Goal: Task Accomplishment & Management: Manage account settings

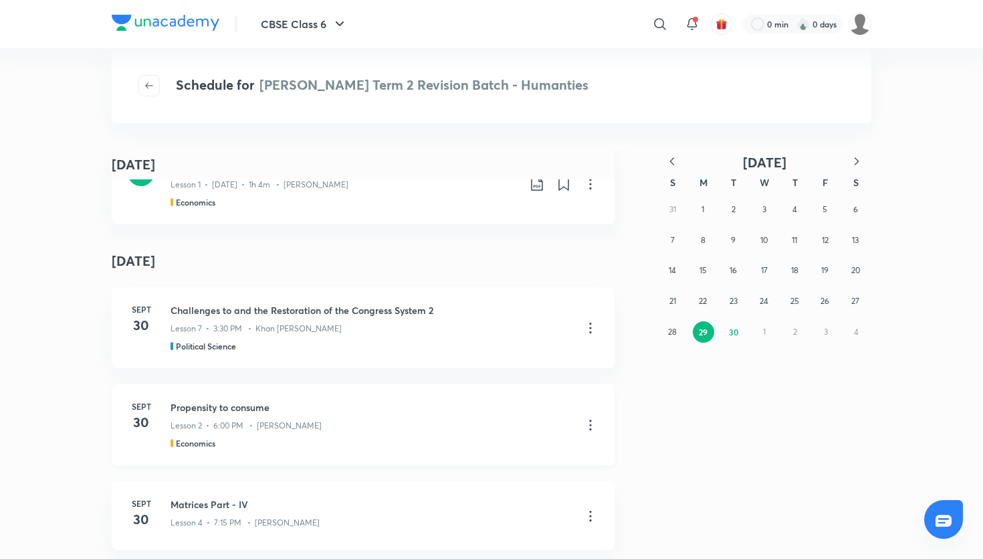
scroll to position [1664, 0]
click at [476, 241] on h4 "September 30" at bounding box center [363, 261] width 503 height 41
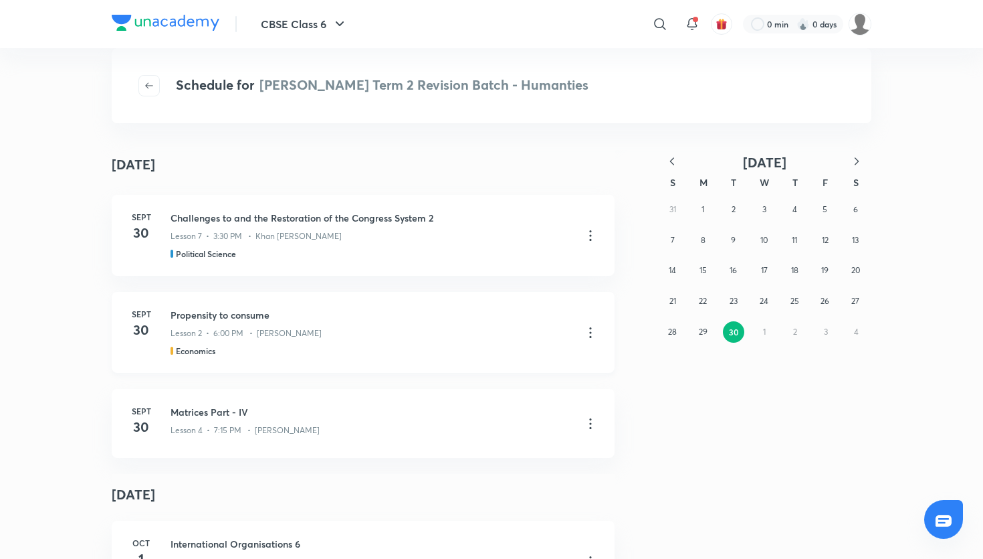
scroll to position [1753, 0]
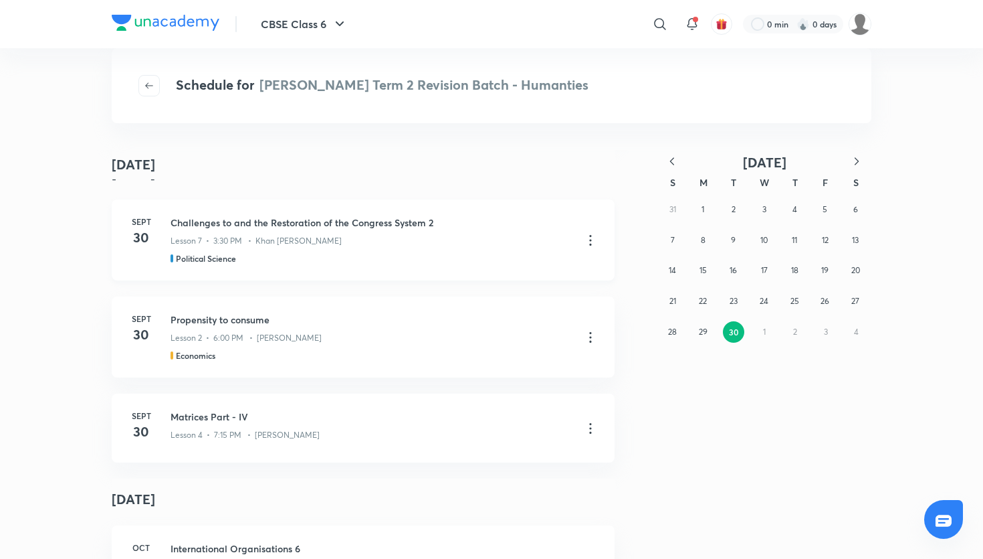
click at [597, 232] on icon at bounding box center [591, 240] width 16 height 16
click at [555, 251] on li "Go to course page" at bounding box center [521, 259] width 153 height 25
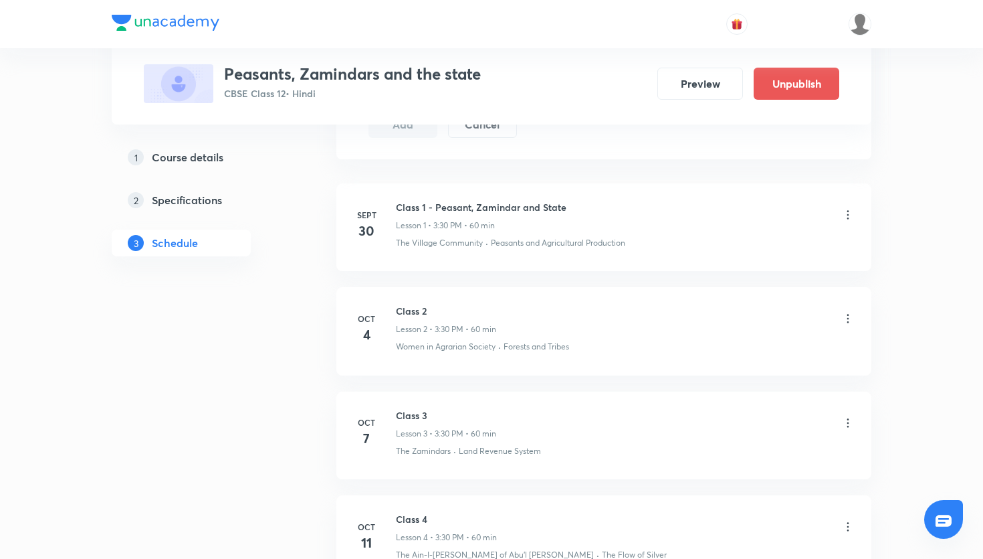
scroll to position [712, 0]
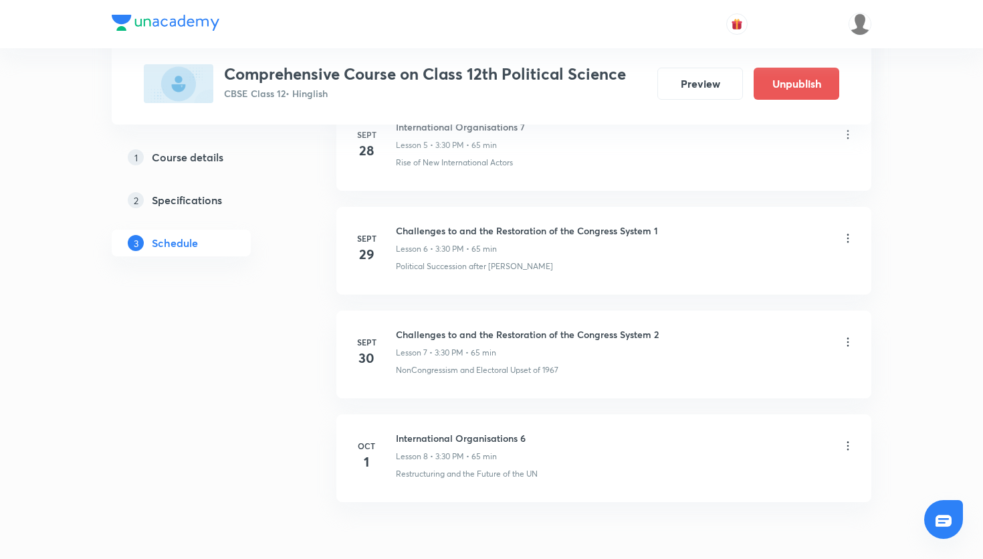
scroll to position [1239, 0]
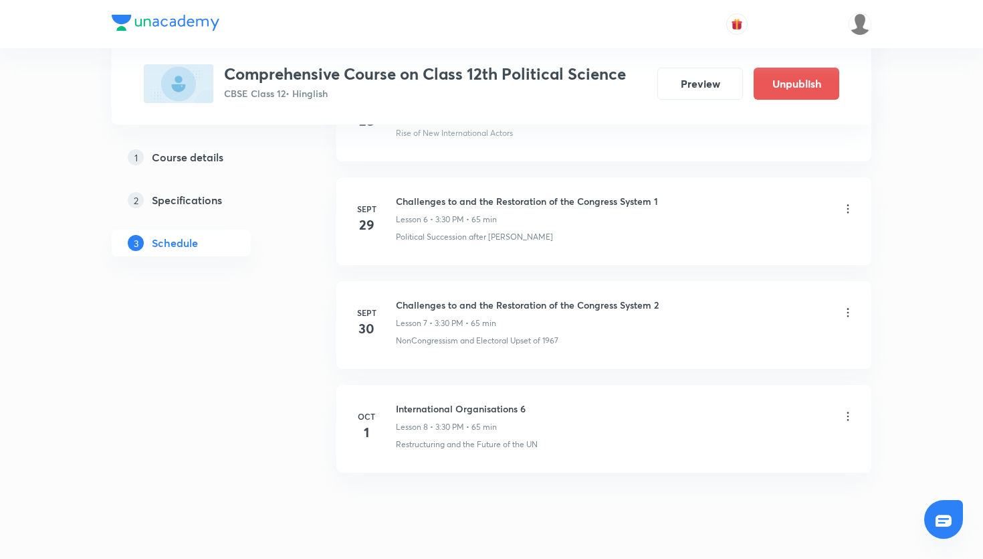
click at [849, 308] on icon at bounding box center [848, 312] width 13 height 13
click at [799, 343] on li "Edit" at bounding box center [781, 346] width 147 height 25
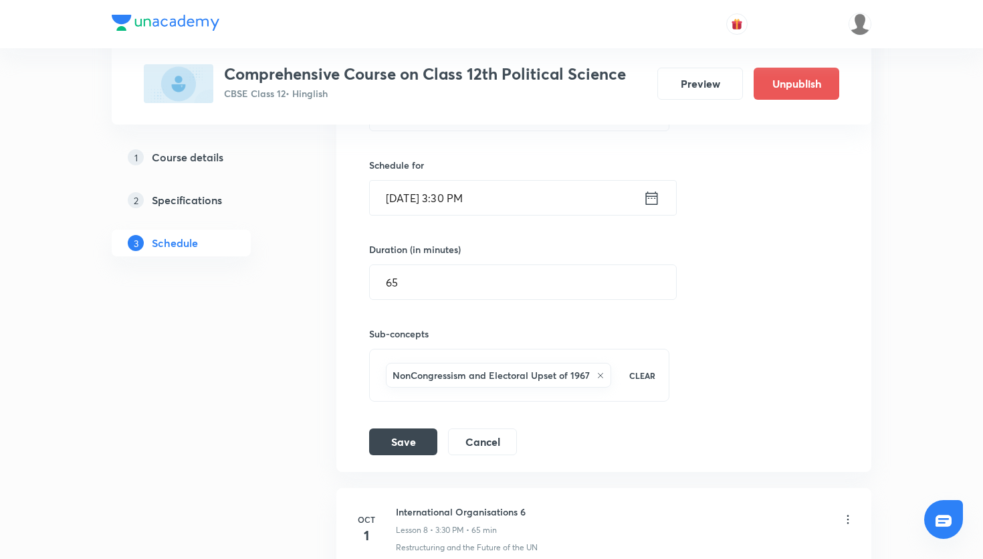
scroll to position [1175, 0]
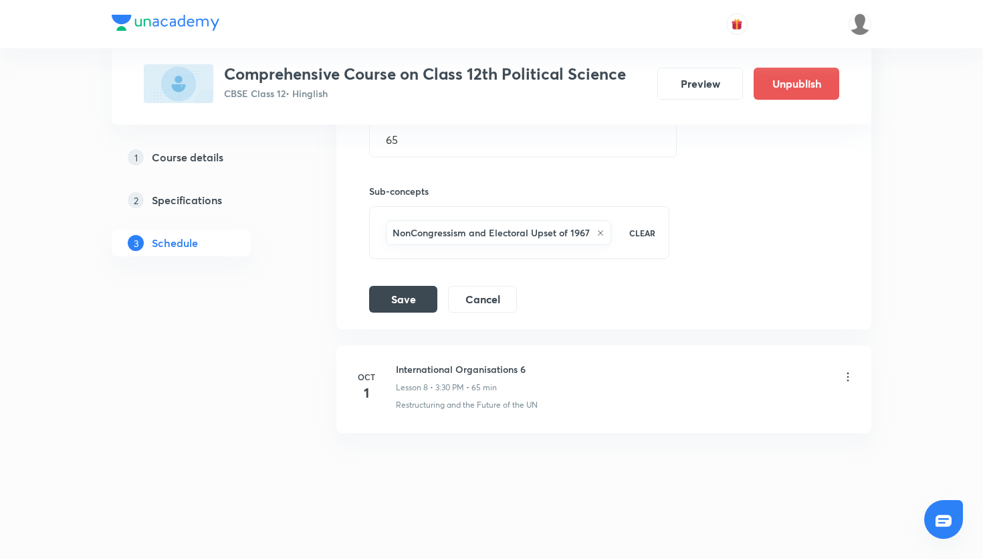
click at [693, 328] on li "Challenges to and the Restoration of the Congress System 2 Lesson 7 NonCongress…" at bounding box center [604, 78] width 535 height 502
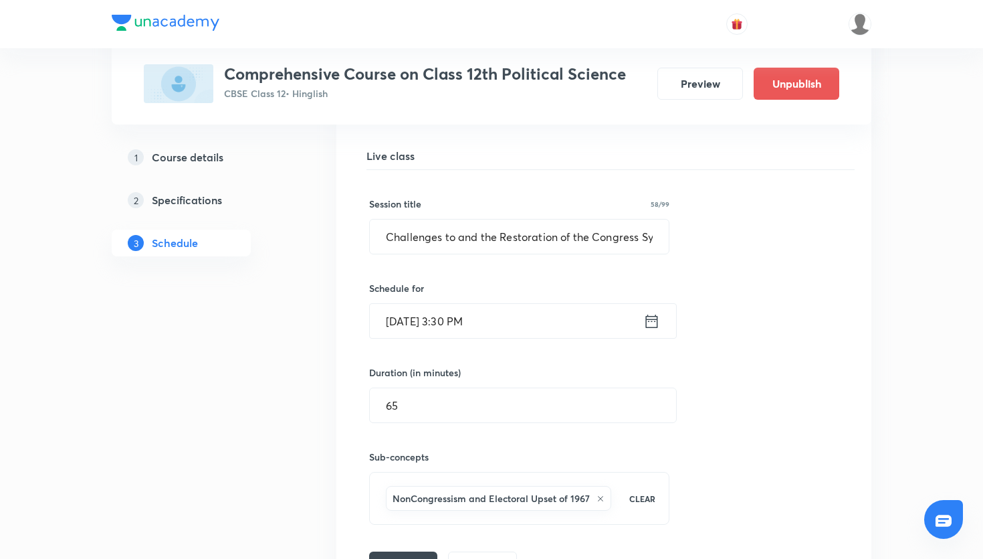
scroll to position [909, 0]
click at [654, 322] on icon at bounding box center [652, 321] width 17 height 19
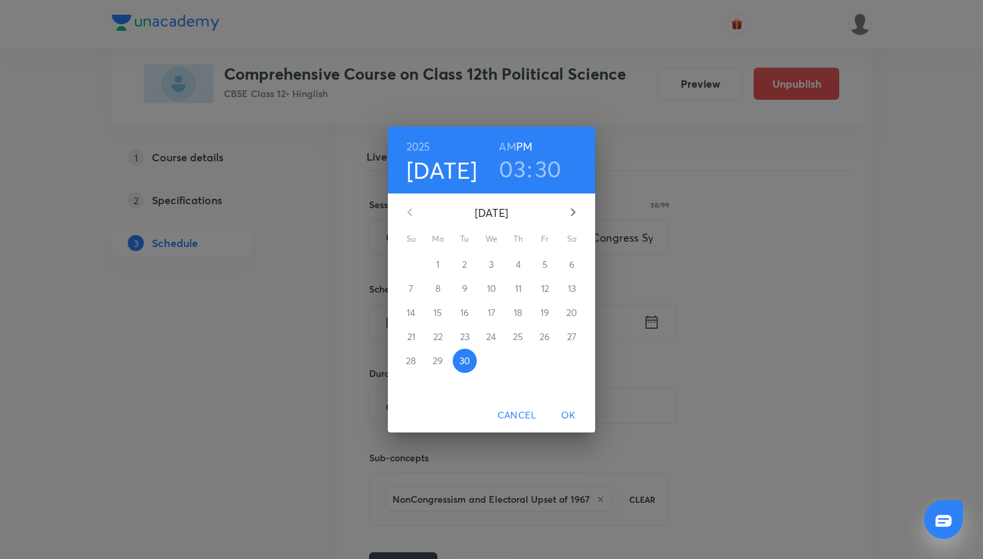
click at [571, 209] on icon "button" at bounding box center [573, 212] width 16 height 16
click at [545, 263] on p "3" at bounding box center [545, 264] width 5 height 13
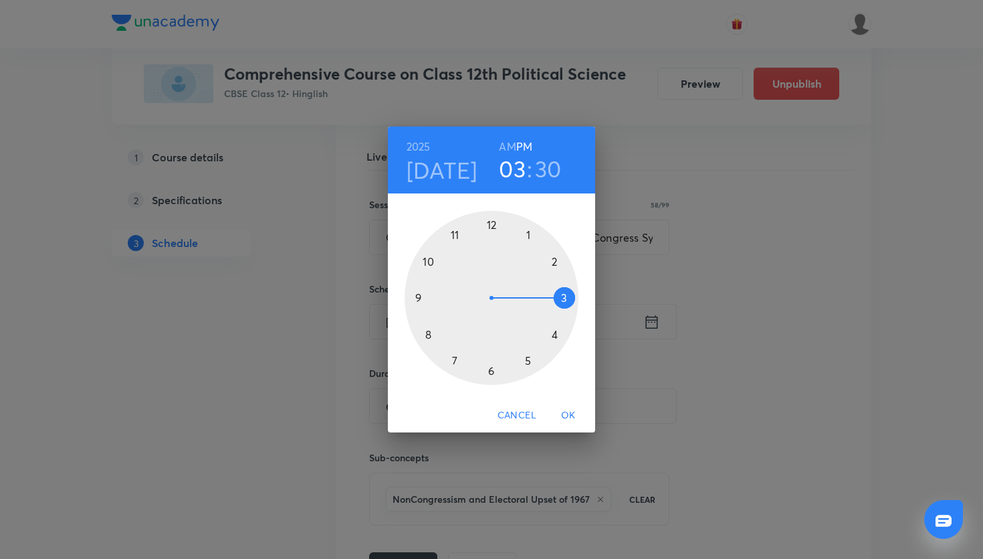
click at [578, 410] on span "OK" at bounding box center [569, 415] width 32 height 17
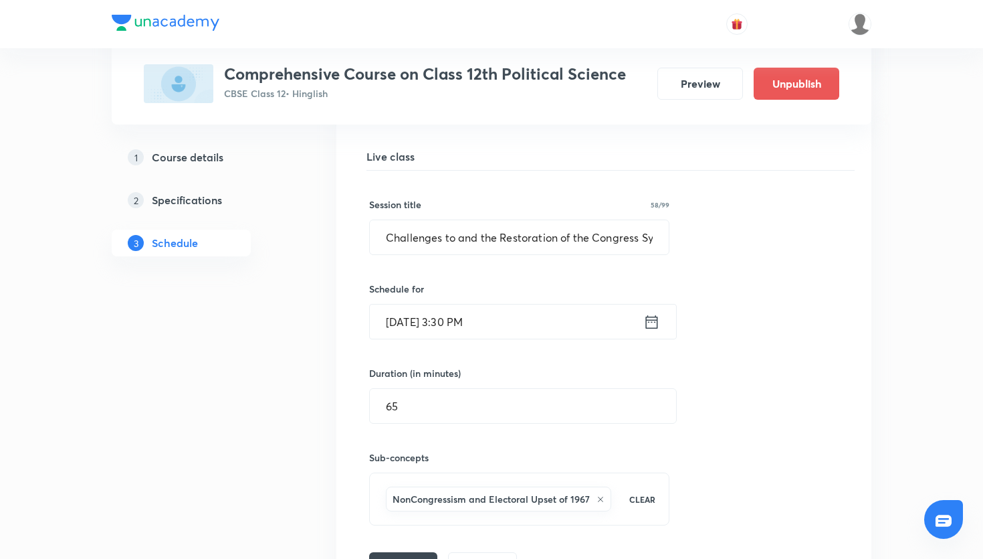
scroll to position [1051, 0]
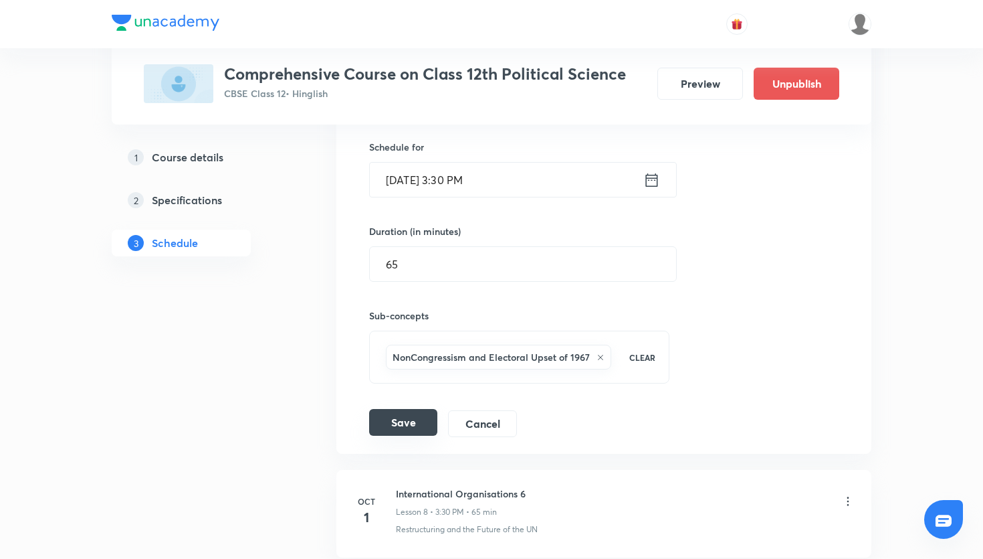
click at [406, 429] on button "Save" at bounding box center [403, 422] width 68 height 27
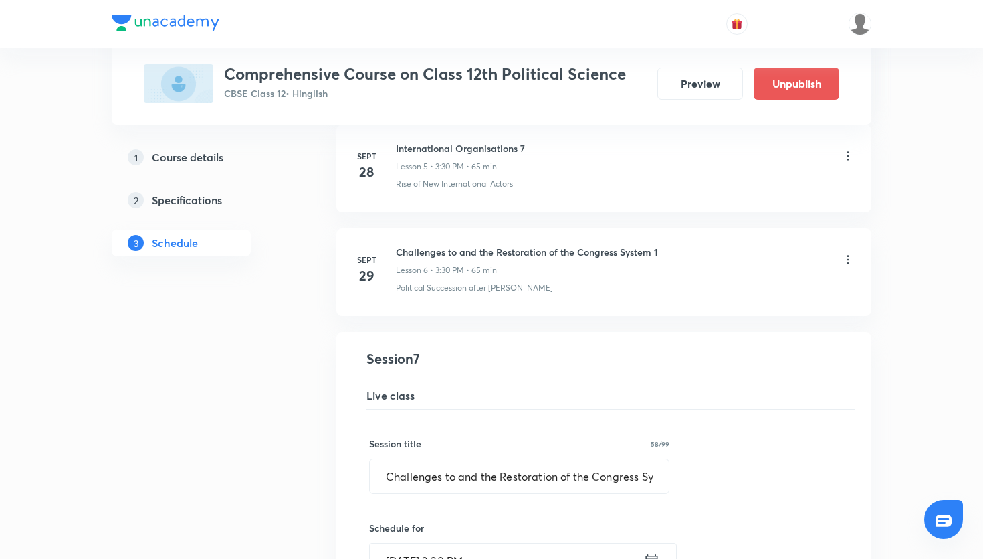
scroll to position [1175, 0]
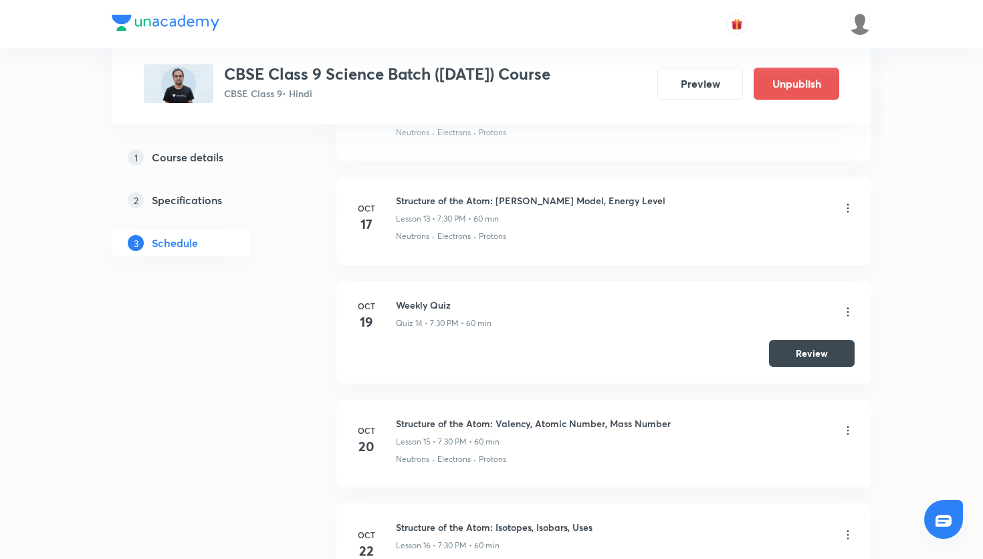
scroll to position [2608, 0]
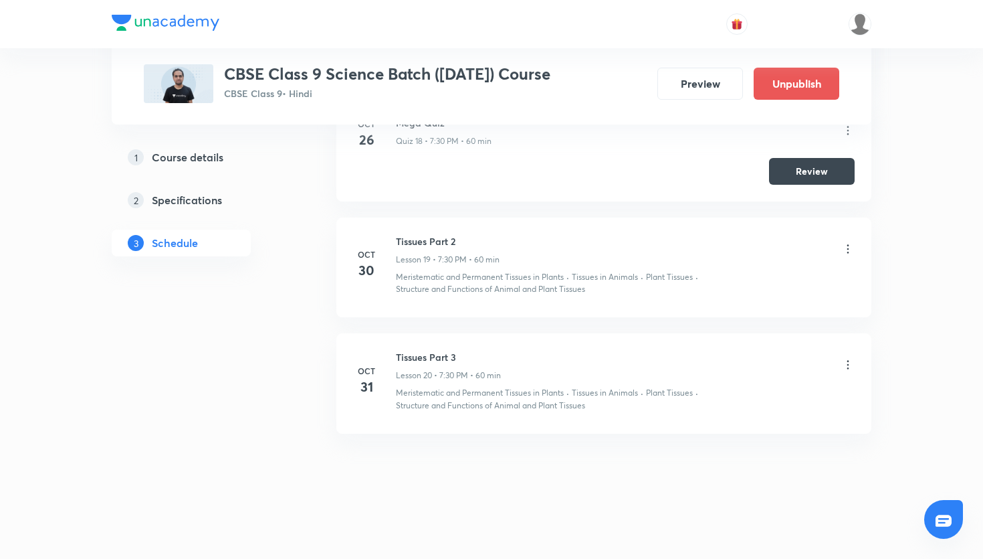
click at [421, 132] on div "Mega Quiz Quiz 18 • 7:30 PM • 60 min" at bounding box center [444, 131] width 96 height 31
